Goal: Book appointment/travel/reservation

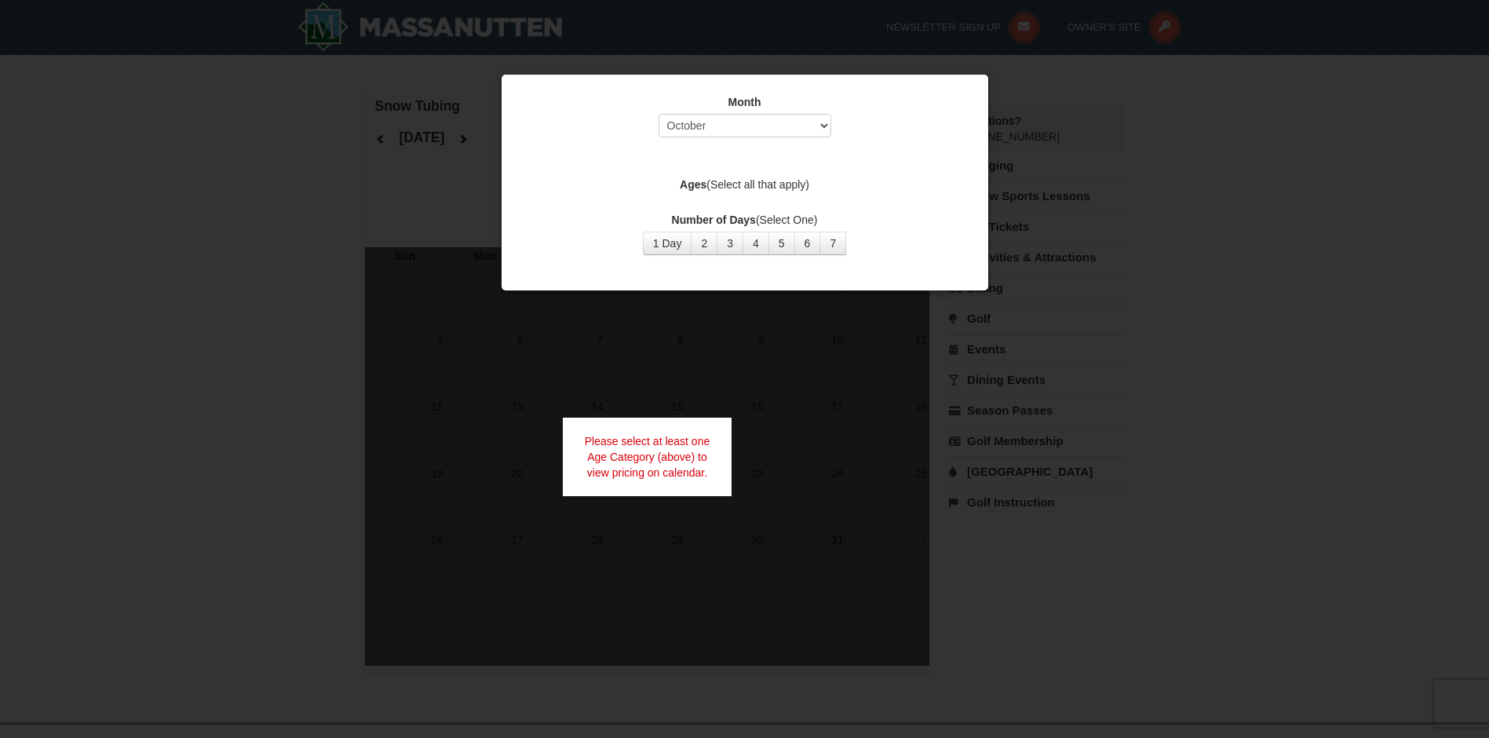
click at [801, 192] on div "Ages (Select all that apply)" at bounding box center [744, 187] width 447 height 20
click at [1135, 569] on div at bounding box center [744, 369] width 1489 height 738
select select "12"
click at [674, 226] on label "Number of Days (Select One)" at bounding box center [744, 220] width 447 height 16
click at [654, 248] on button "1 Day" at bounding box center [667, 244] width 49 height 24
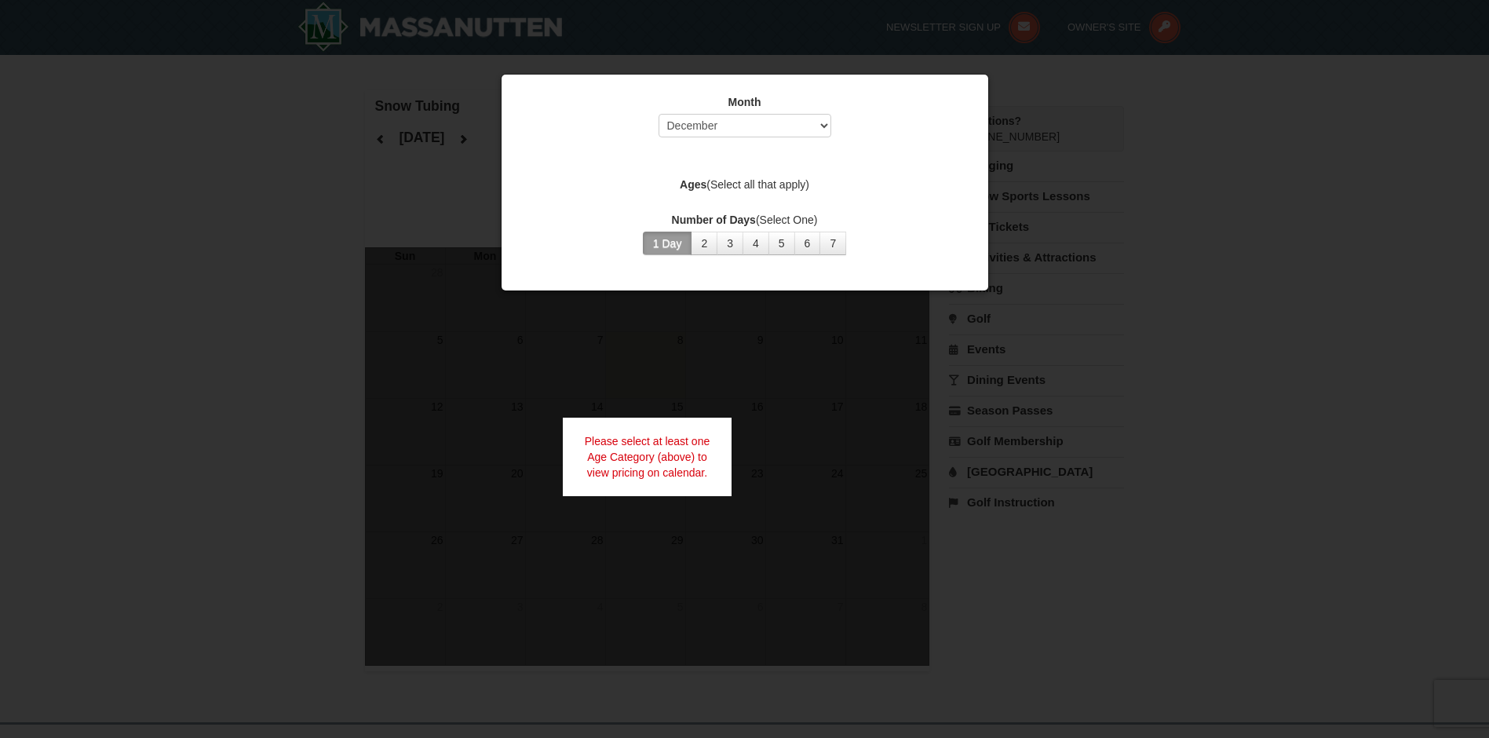
click at [751, 192] on label "Ages (Select all that apply)" at bounding box center [744, 185] width 447 height 16
click at [754, 182] on label "Ages (Select all that apply)" at bounding box center [744, 185] width 447 height 16
click at [822, 175] on div "Month Select October November December January February March April May June Ju…" at bounding box center [744, 174] width 471 height 184
click at [798, 199] on div "Month Select October November December January February March April May June Ju…" at bounding box center [744, 174] width 471 height 184
click at [827, 155] on div "Month Select October November December January February March April May June Ju…" at bounding box center [744, 174] width 471 height 184
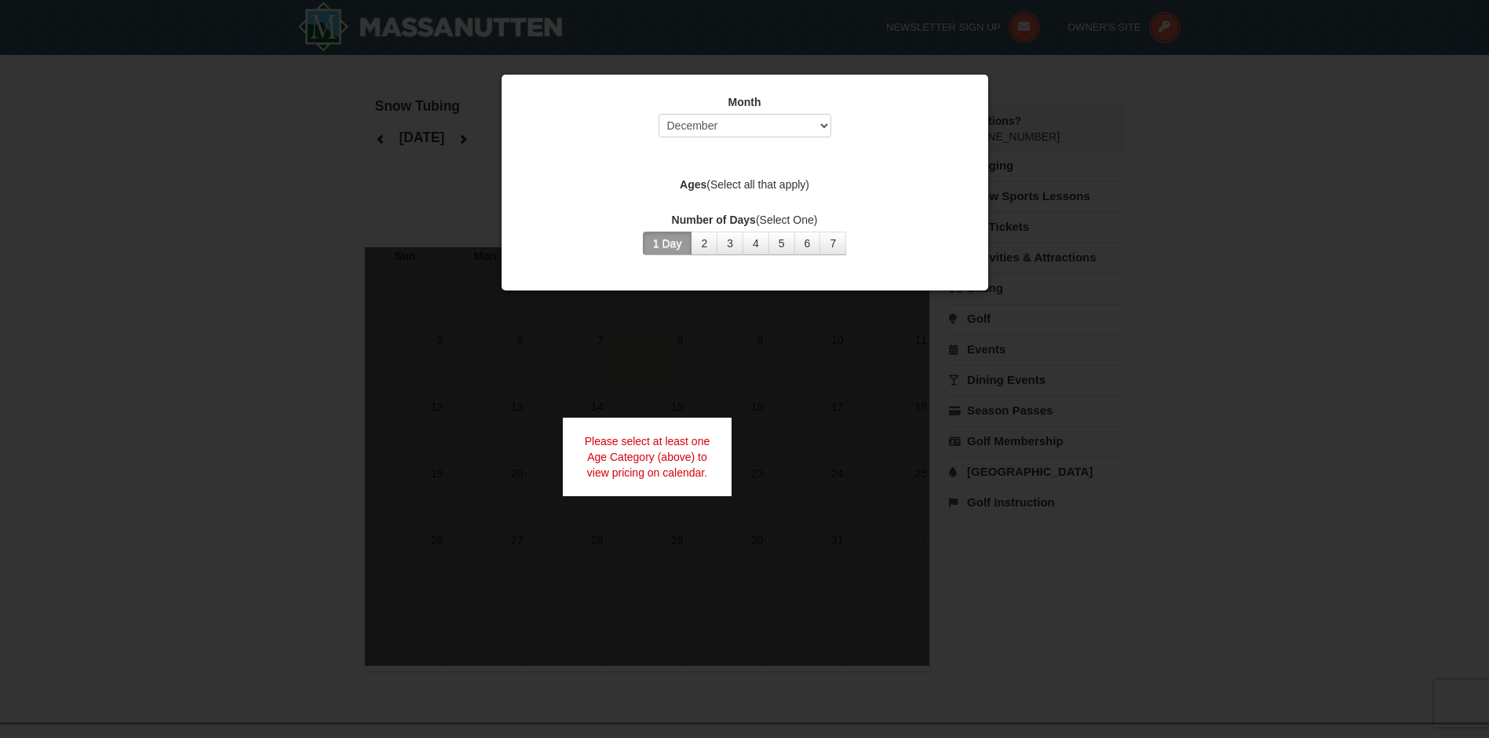
drag, startPoint x: 927, startPoint y: 179, endPoint x: 940, endPoint y: 180, distance: 13.4
click at [940, 180] on label "Ages (Select all that apply)" at bounding box center [744, 185] width 447 height 16
drag, startPoint x: 940, startPoint y: 180, endPoint x: 1020, endPoint y: 178, distance: 79.3
click at [1020, 178] on body "Browser Not Supported We notice you are using a browser which will not provide …" at bounding box center [744, 549] width 1489 height 1099
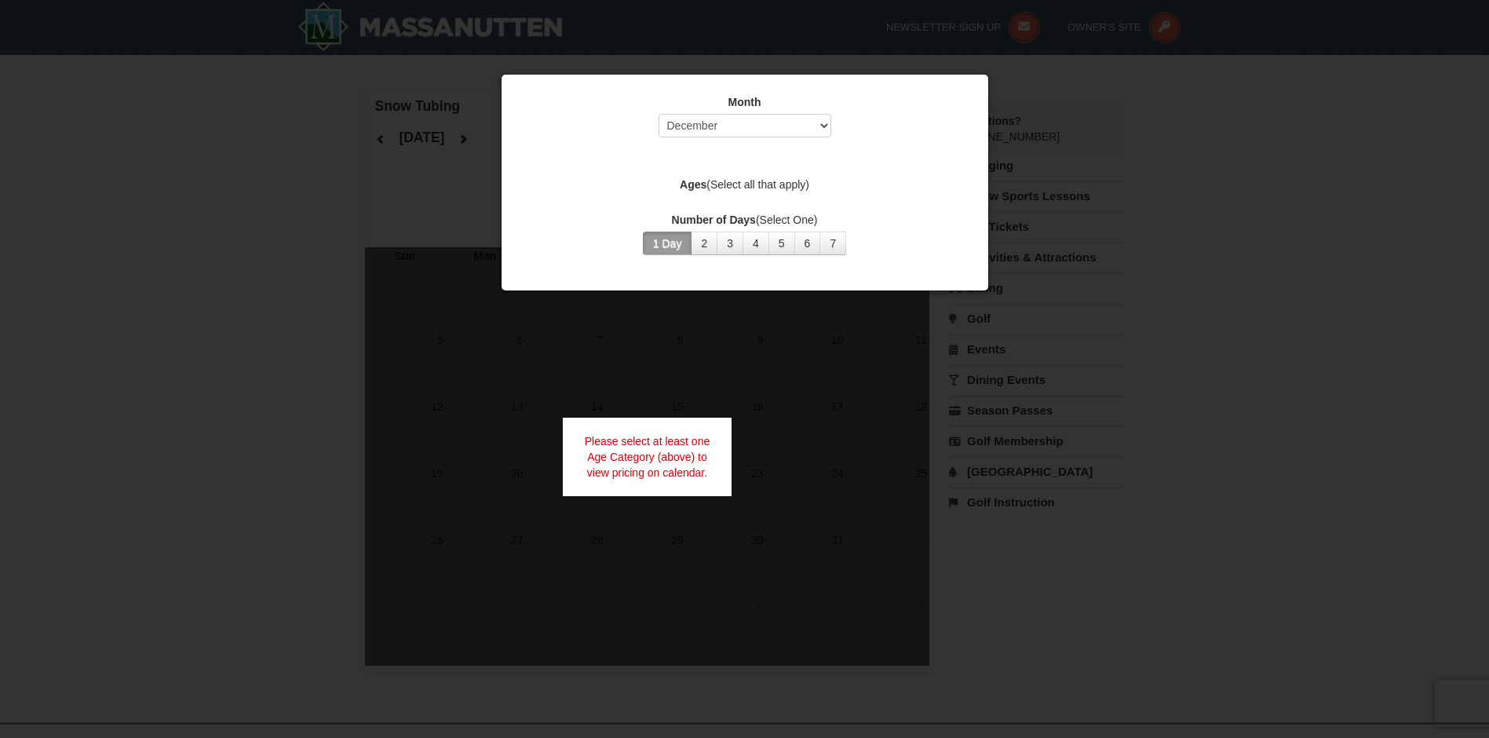
click at [1232, 167] on div at bounding box center [744, 369] width 1489 height 738
